Goal: Find specific page/section: Find specific page/section

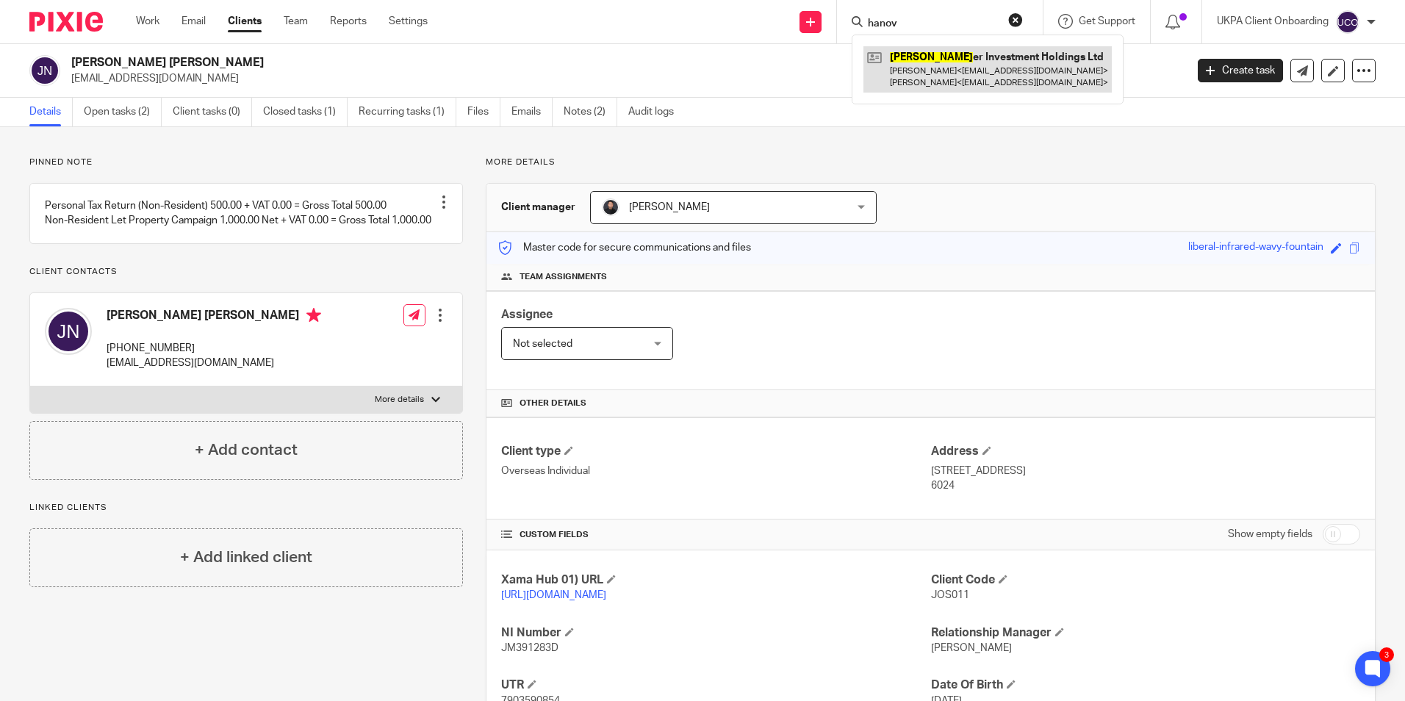
type input "hanov"
click at [928, 72] on link at bounding box center [988, 69] width 248 height 46
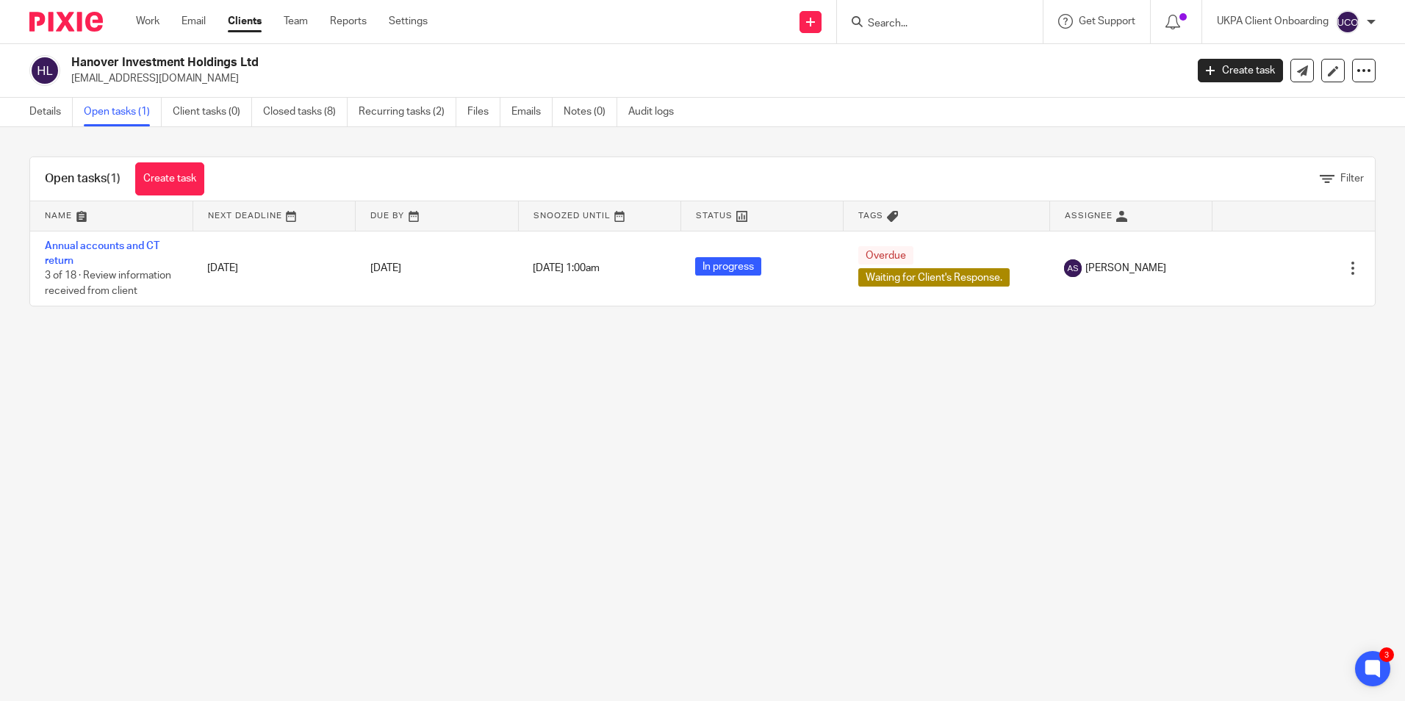
click at [892, 24] on input "Search" at bounding box center [933, 24] width 132 height 13
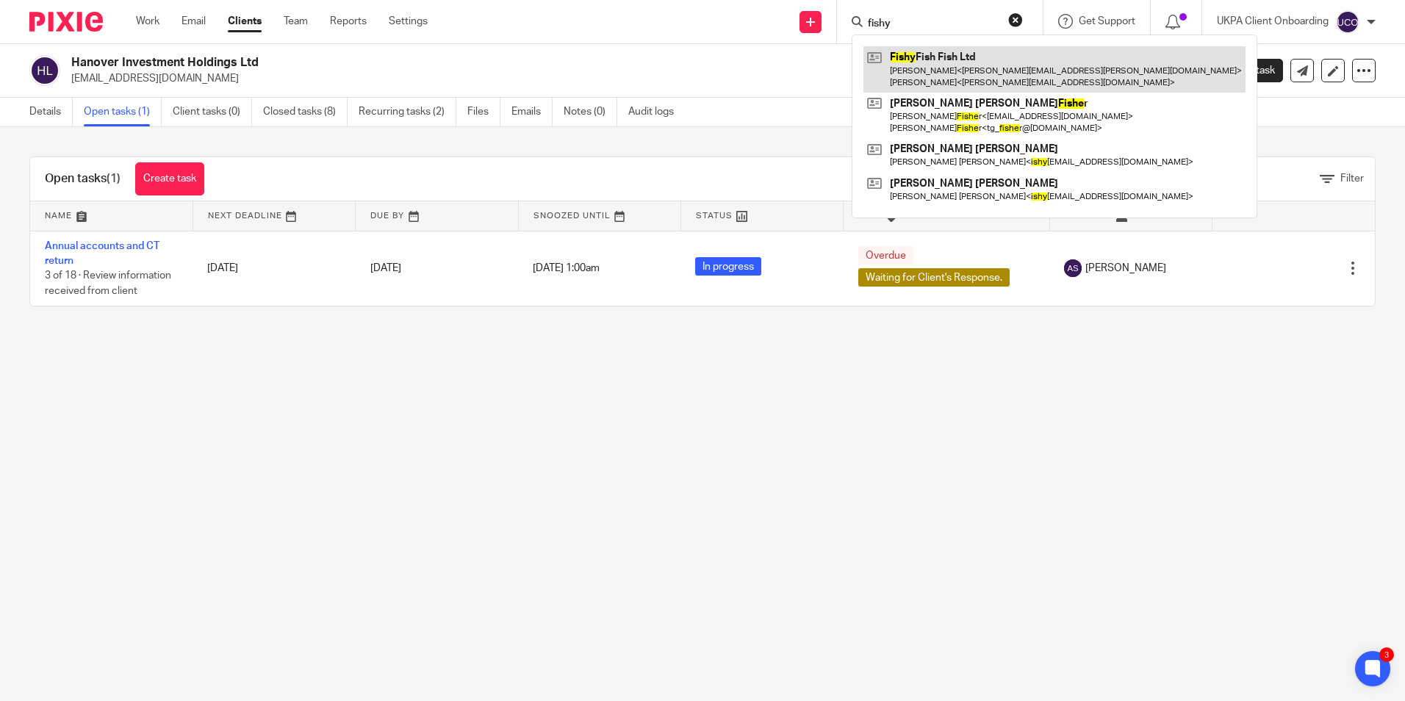
type input "fishy"
click at [907, 52] on link at bounding box center [1055, 69] width 382 height 46
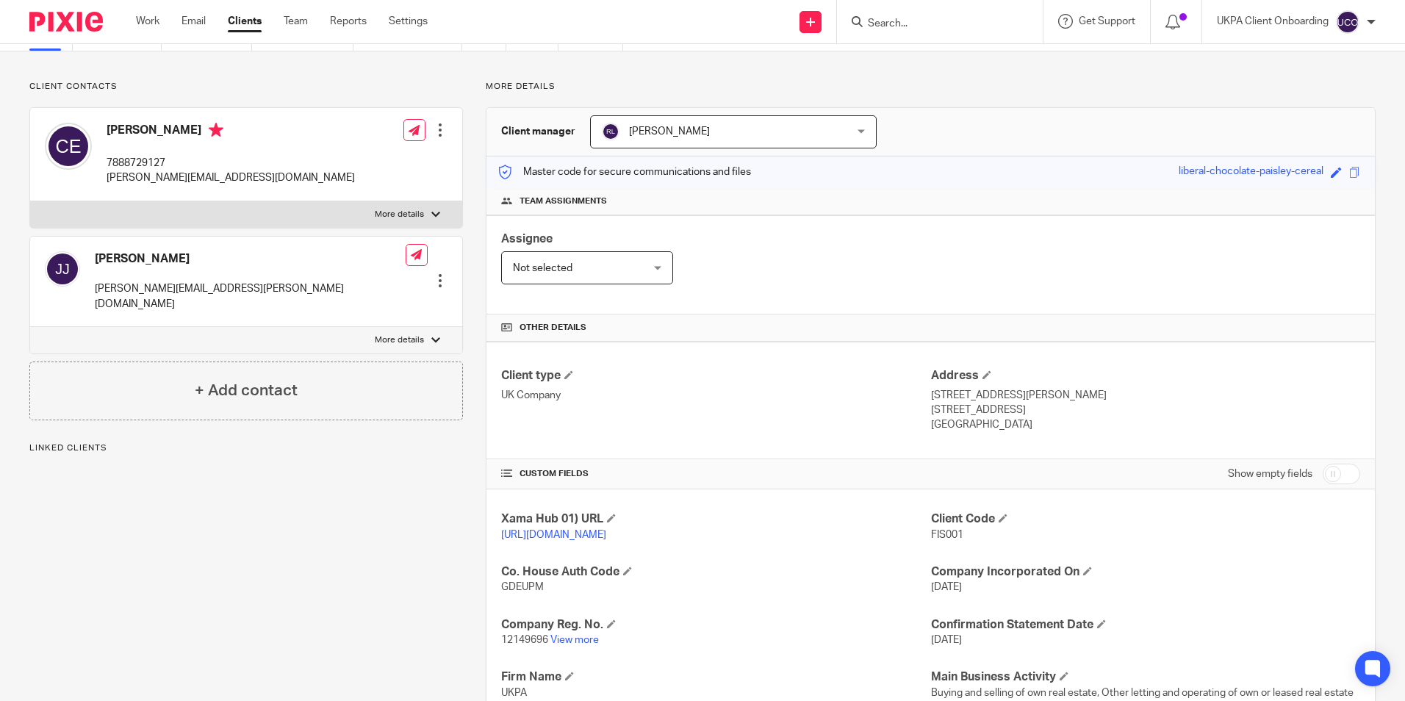
scroll to position [221, 0]
